Goal: Task Accomplishment & Management: Complete application form

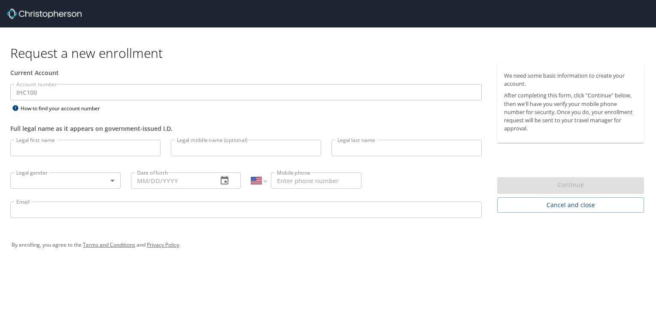
select select "US"
click at [53, 153] on input "Legal first name" at bounding box center [85, 148] width 150 height 16
type input "[PERSON_NAME]"
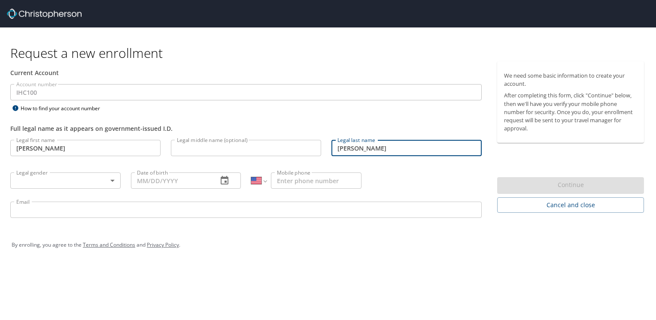
type input "[PERSON_NAME]"
click at [38, 178] on body "Request a new enrollment Current Account Account number IHC100 Account number H…" at bounding box center [328, 160] width 656 height 320
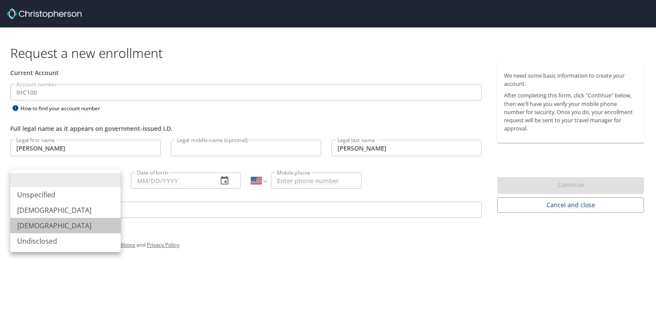
click at [34, 220] on li "[DEMOGRAPHIC_DATA]" at bounding box center [65, 225] width 110 height 15
type input "[DEMOGRAPHIC_DATA]"
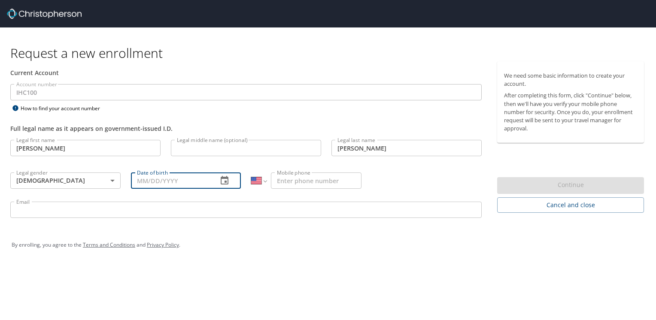
click at [194, 181] on input "Date of birth" at bounding box center [171, 181] width 80 height 16
type input "[DATE]"
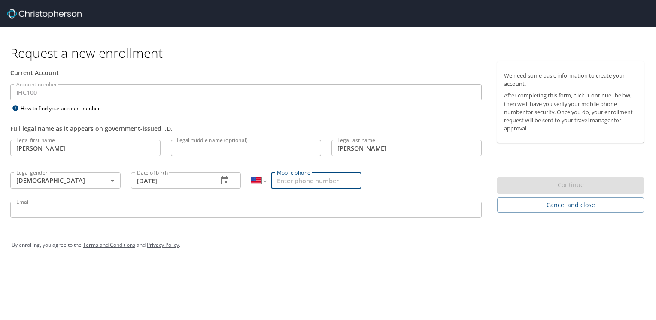
click at [285, 180] on input "Mobile phone" at bounding box center [316, 181] width 91 height 16
type input "[PHONE_NUMBER]"
